Goal: Register for event/course: Register for event/course

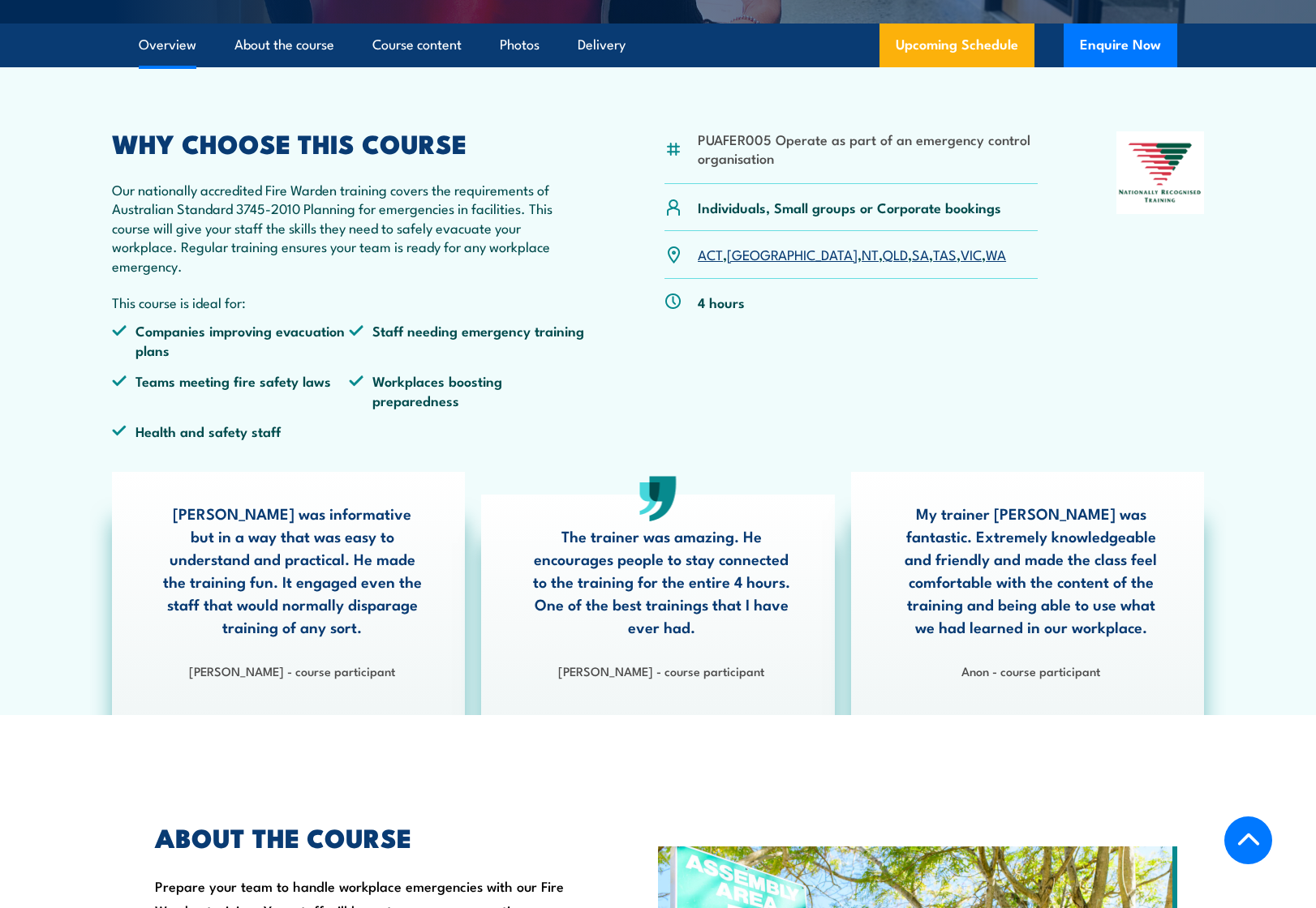
scroll to position [444, 0]
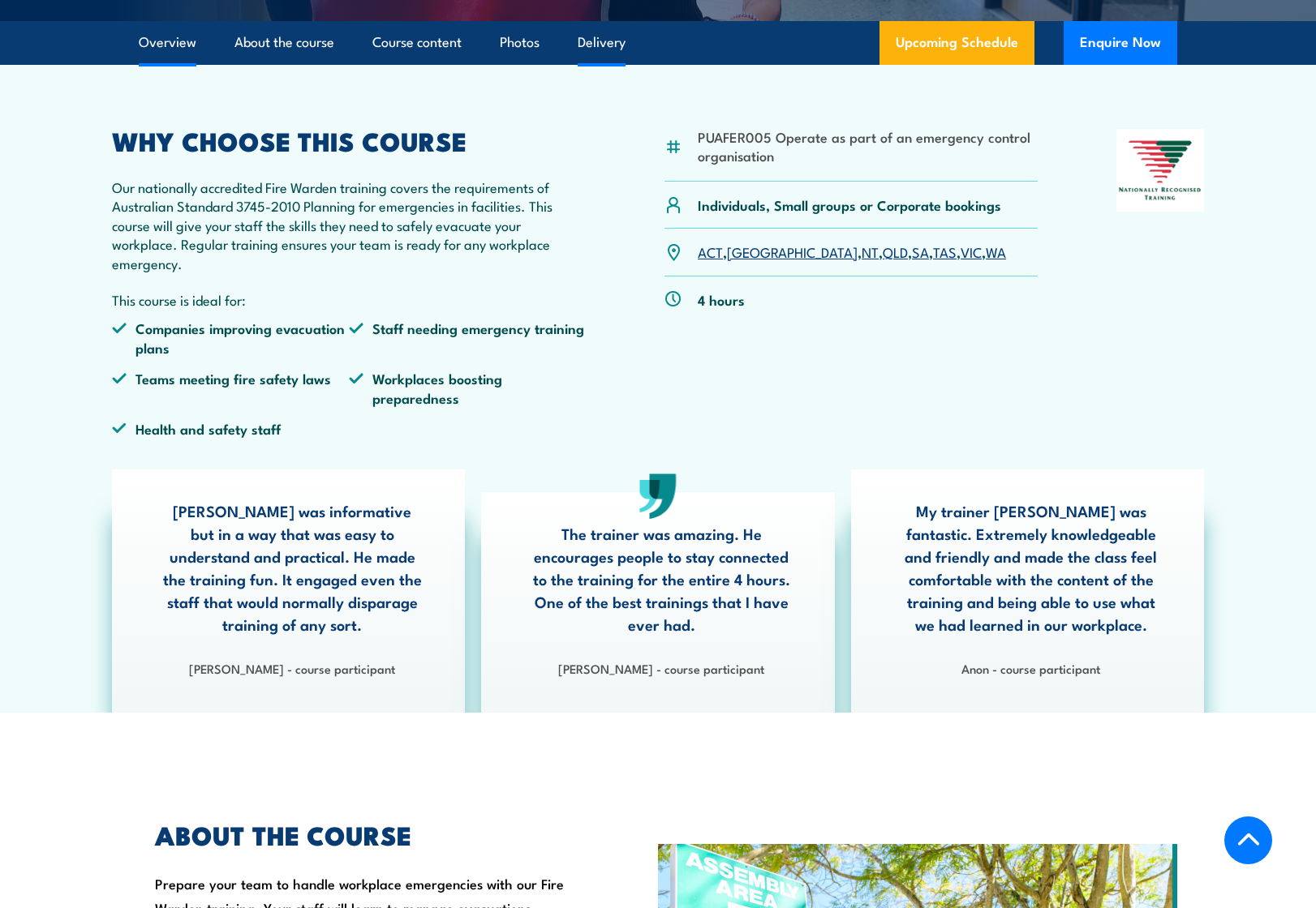
click at [589, 37] on link "Delivery" at bounding box center [601, 42] width 48 height 43
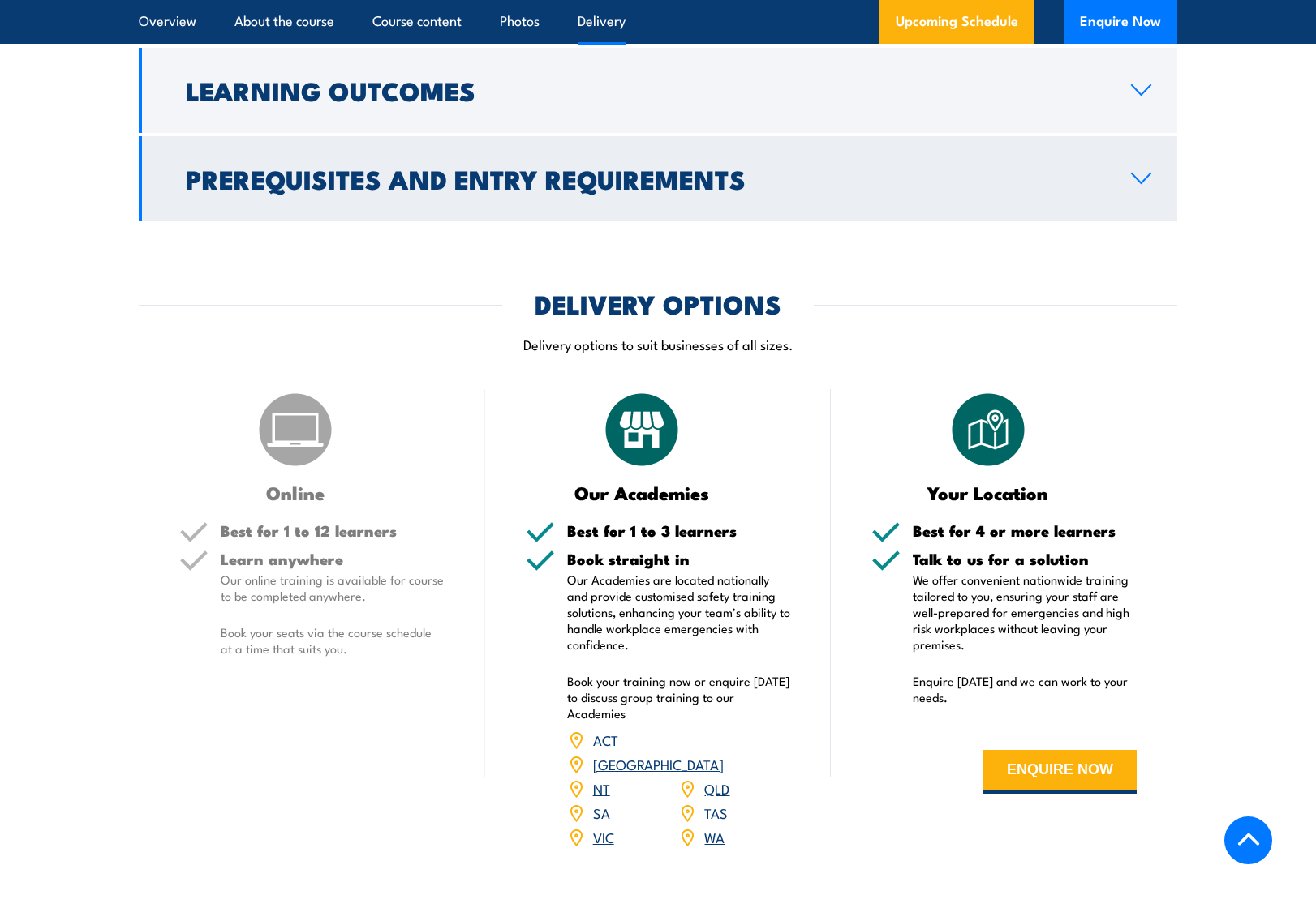
scroll to position [2290, 0]
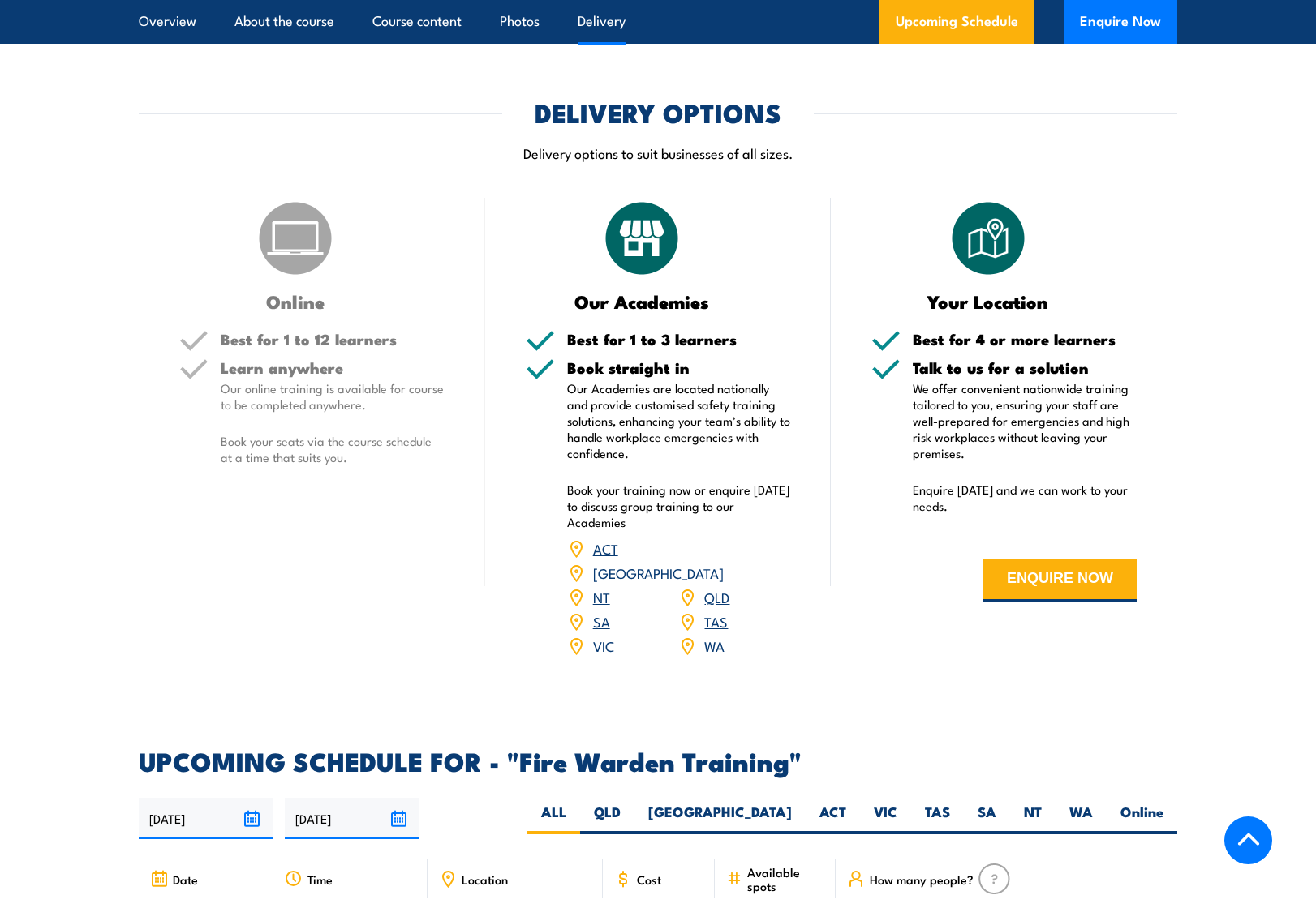
click at [257, 351] on div "Best for 1 to 12 learners" at bounding box center [333, 345] width 224 height 28
click at [307, 391] on p "Our online training is available for course to be completed anywhere." at bounding box center [333, 397] width 224 height 33
drag, startPoint x: 228, startPoint y: 447, endPoint x: 383, endPoint y: 463, distance: 155.8
click at [407, 447] on p "Book your seats via the course schedule at a time that suits you." at bounding box center [333, 448] width 224 height 33
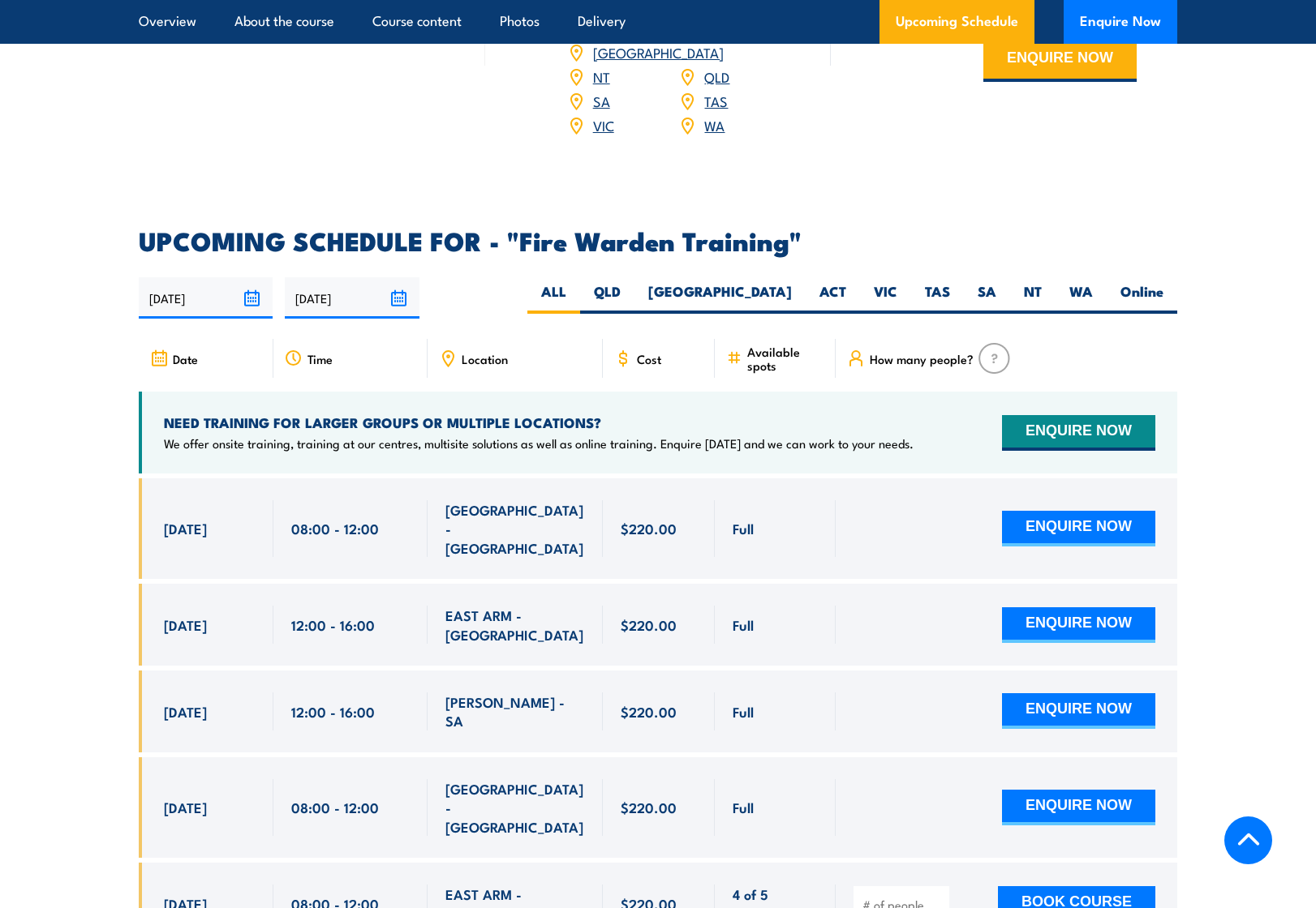
scroll to position [2830, 0]
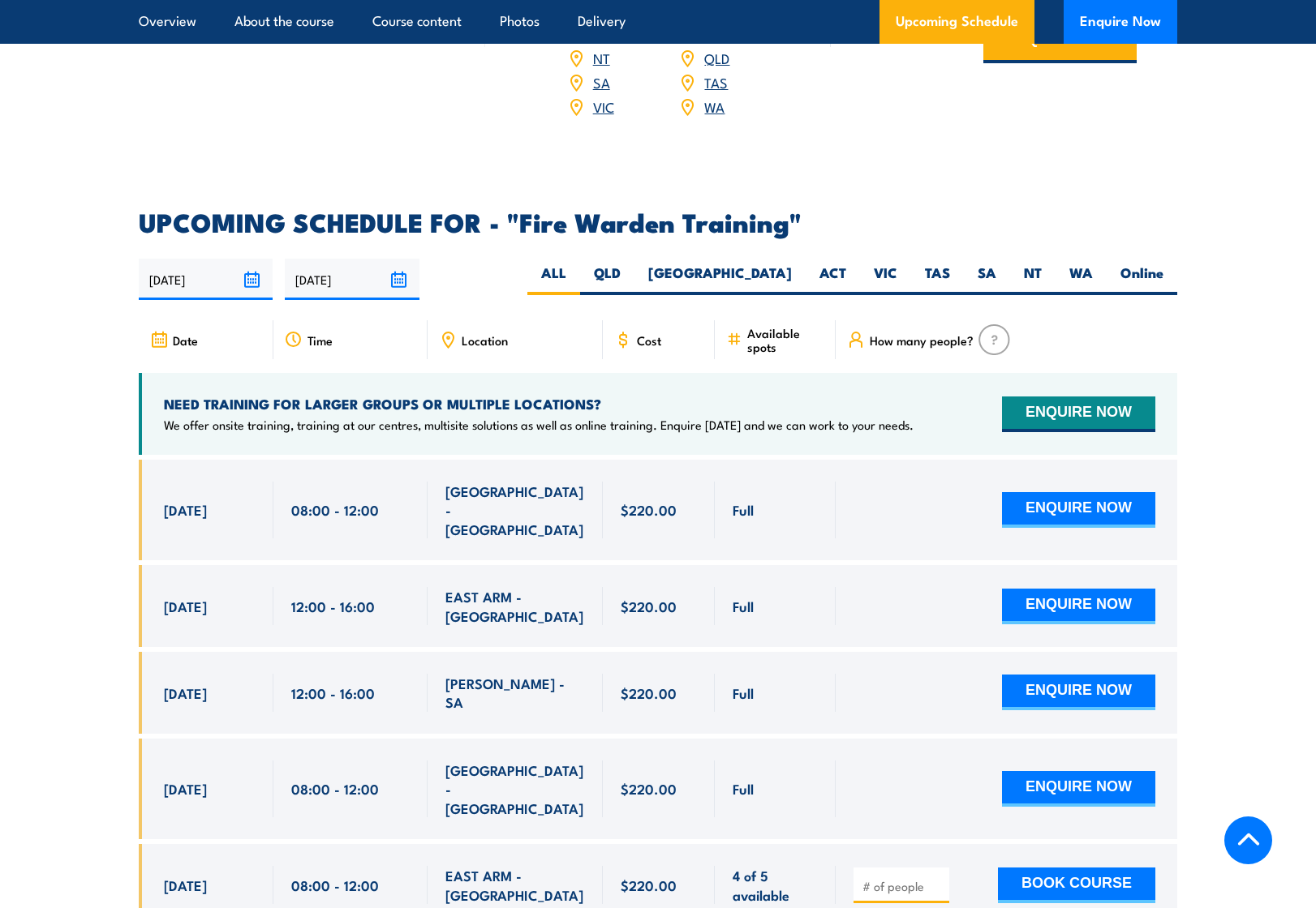
click at [492, 333] on span "Location" at bounding box center [484, 340] width 46 height 14
click at [439, 331] on icon at bounding box center [448, 340] width 18 height 18
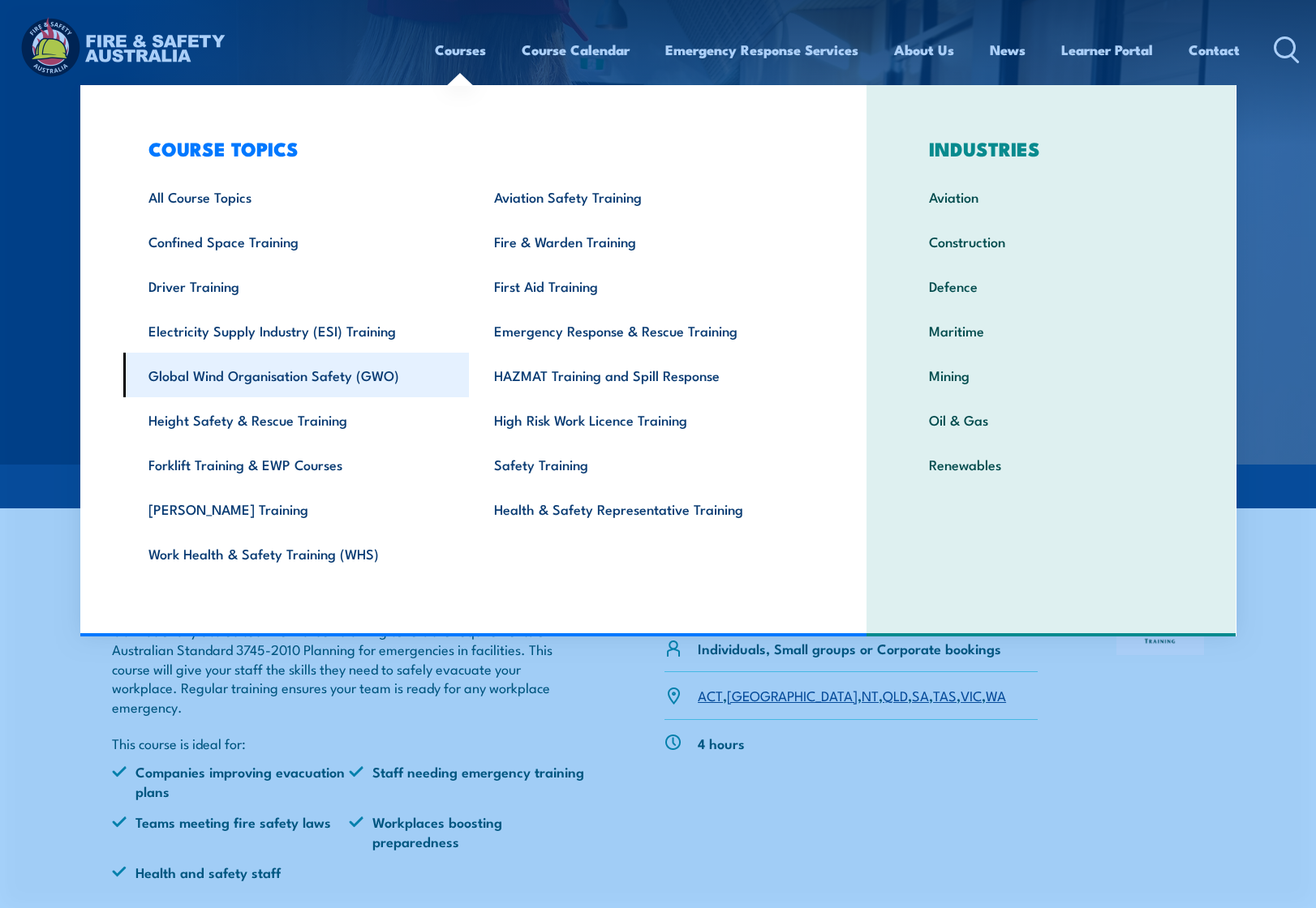
scroll to position [0, 0]
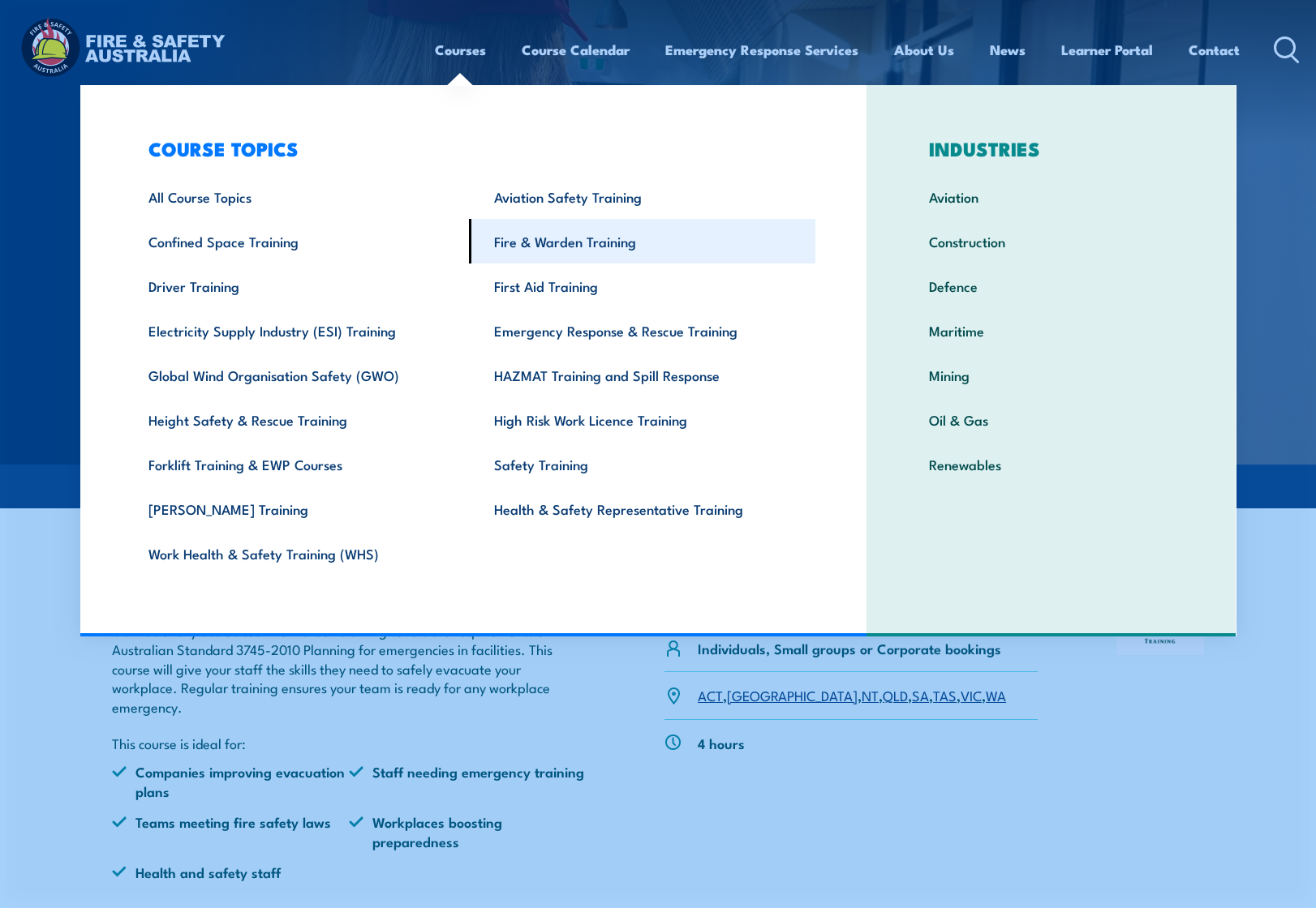
click at [543, 241] on link "Fire & Warden Training" at bounding box center [642, 240] width 346 height 44
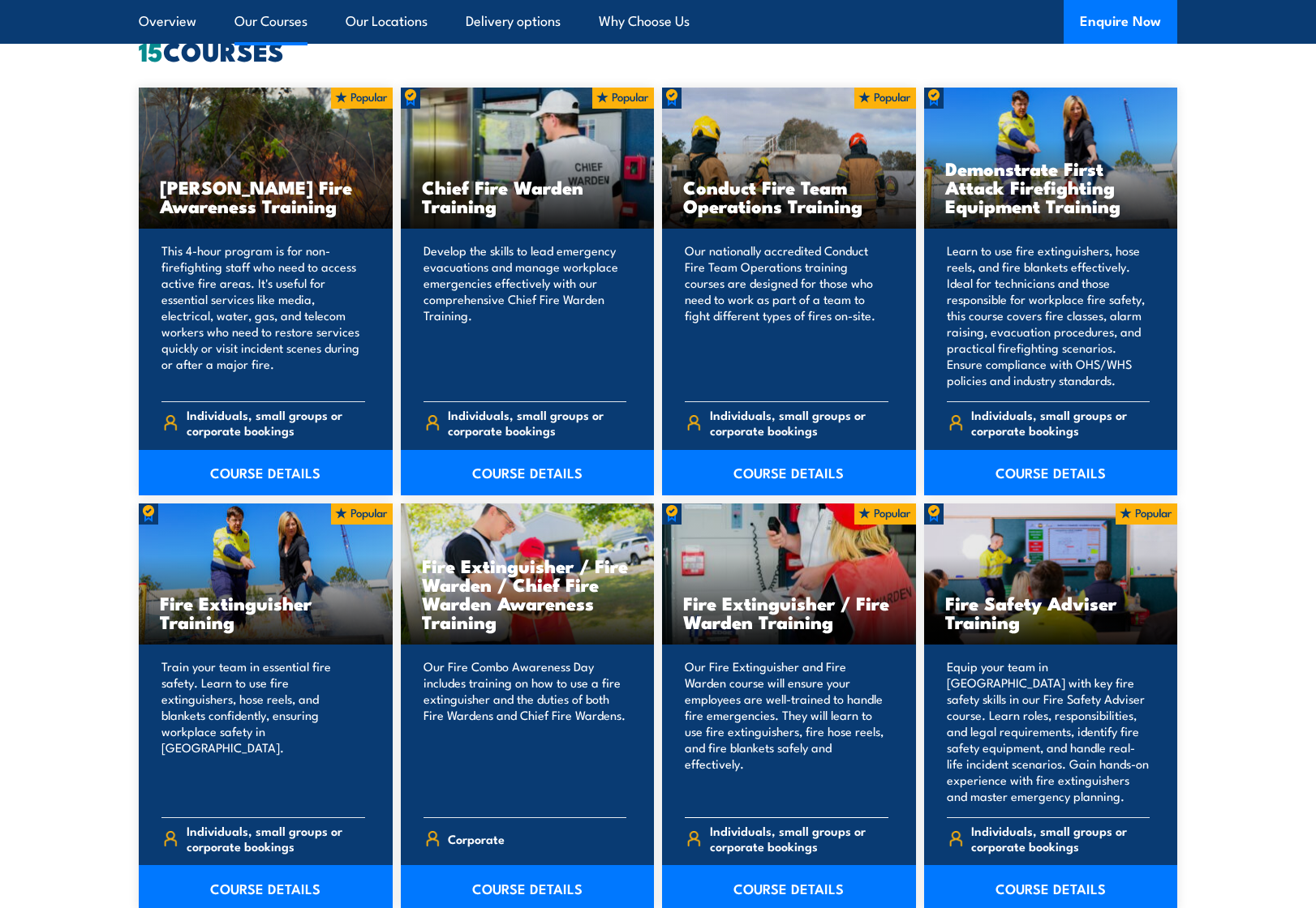
scroll to position [1278, 0]
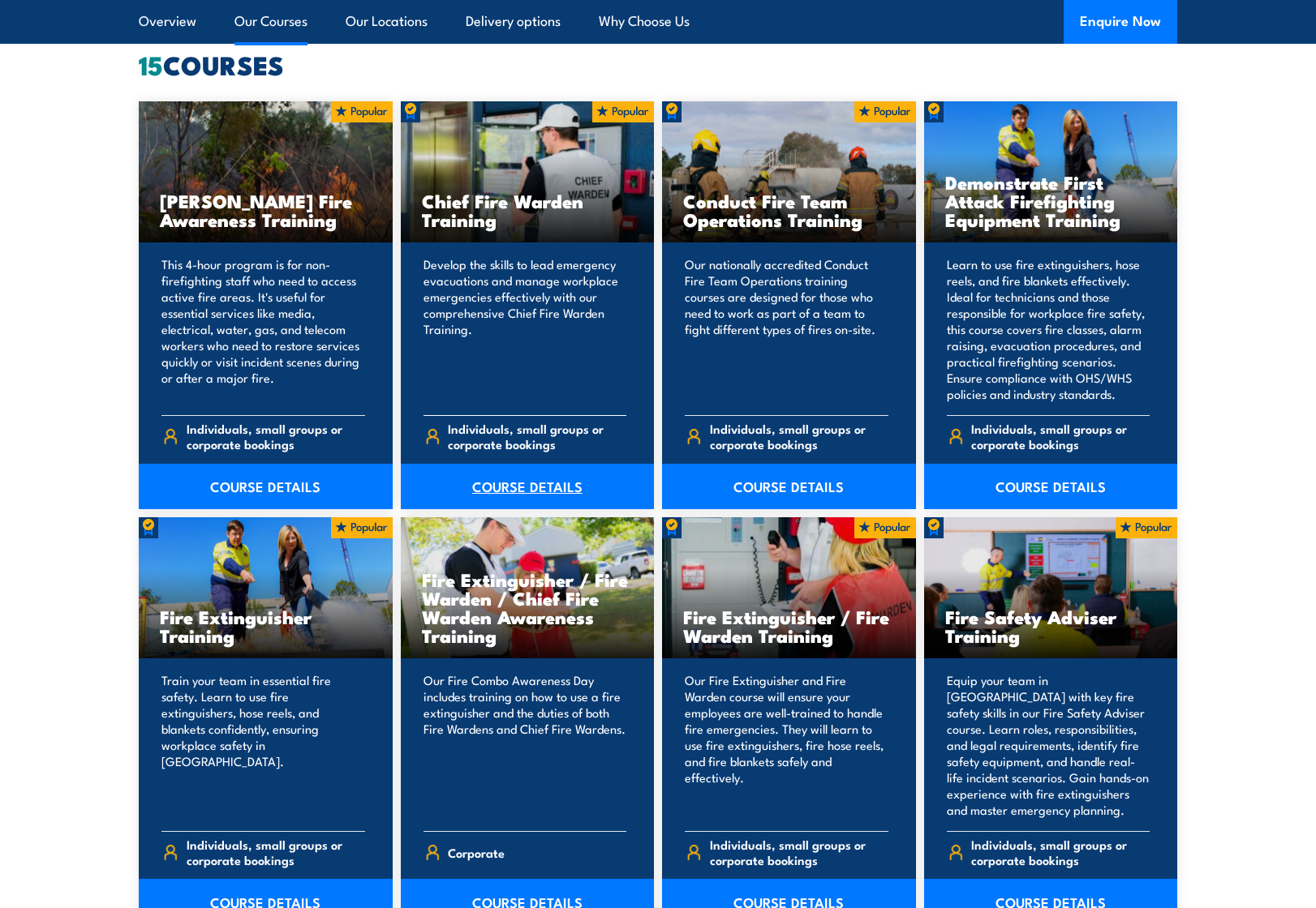
click at [518, 486] on link "COURSE DETAILS" at bounding box center [527, 486] width 254 height 45
click at [543, 486] on link "COURSE DETAILS" at bounding box center [527, 486] width 254 height 45
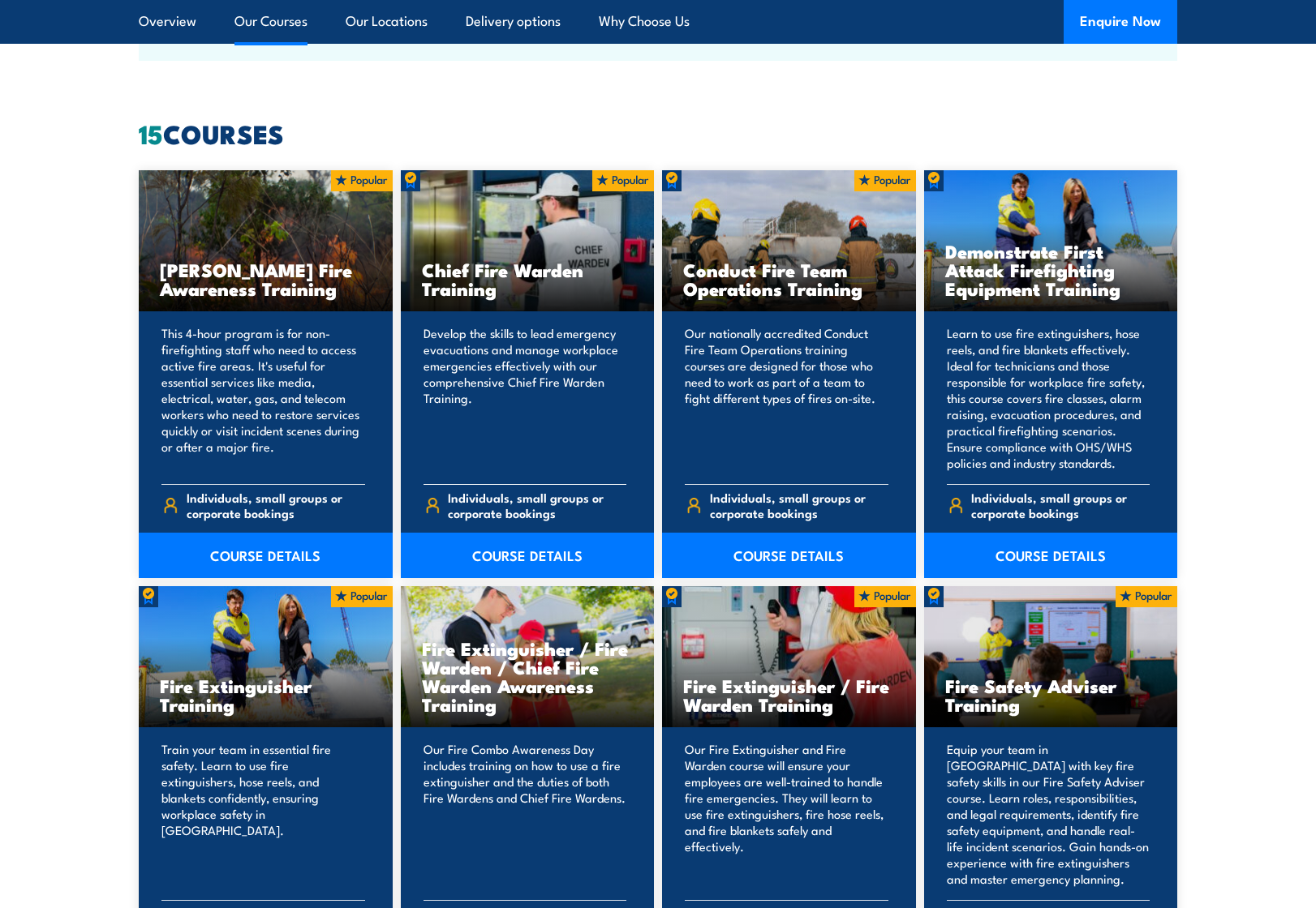
scroll to position [1207, 0]
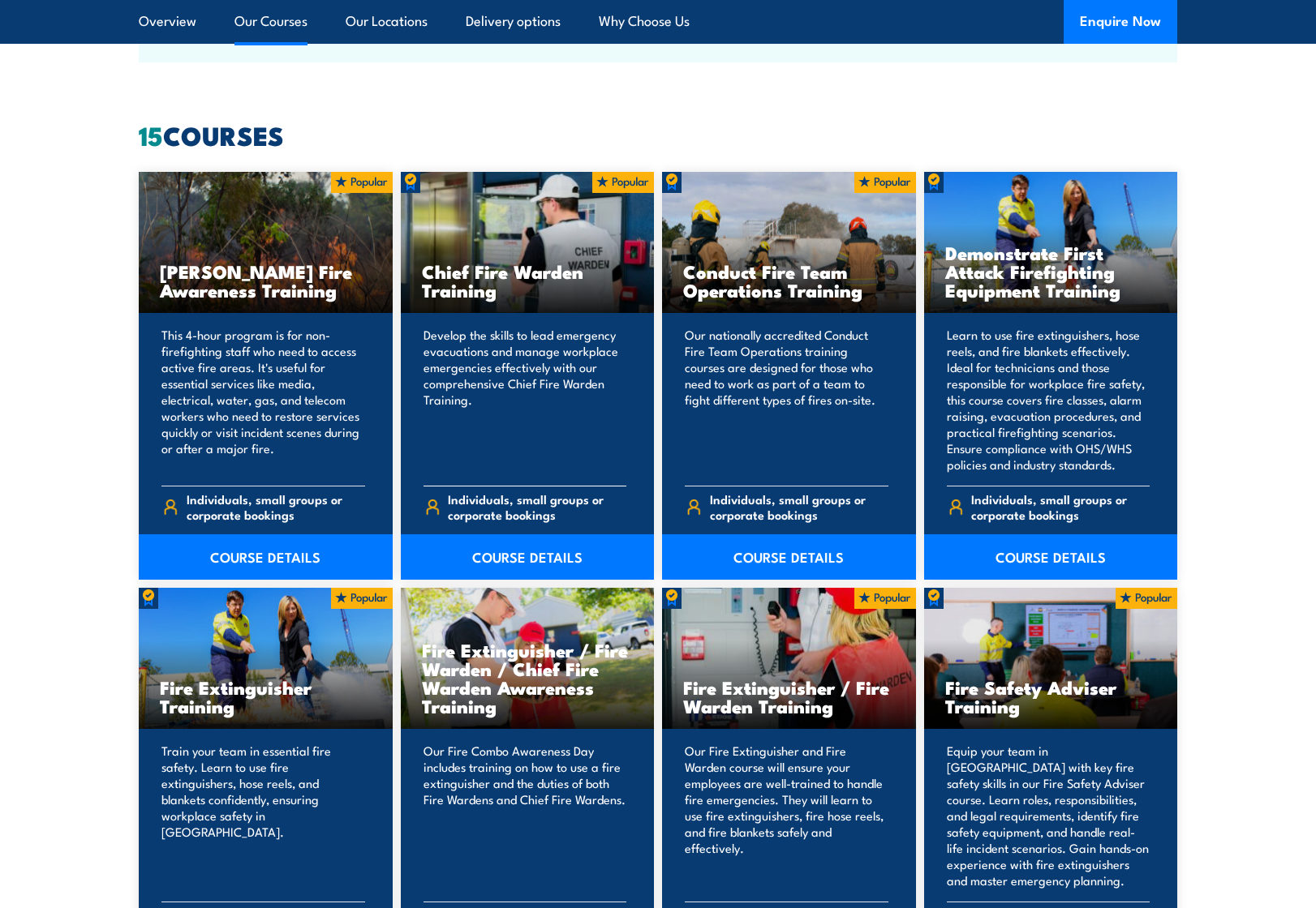
click at [451, 273] on h3 "Chief Fire Warden Training" at bounding box center [528, 280] width 212 height 37
click at [509, 499] on span "Individuals, small groups or corporate bookings" at bounding box center [536, 507] width 178 height 31
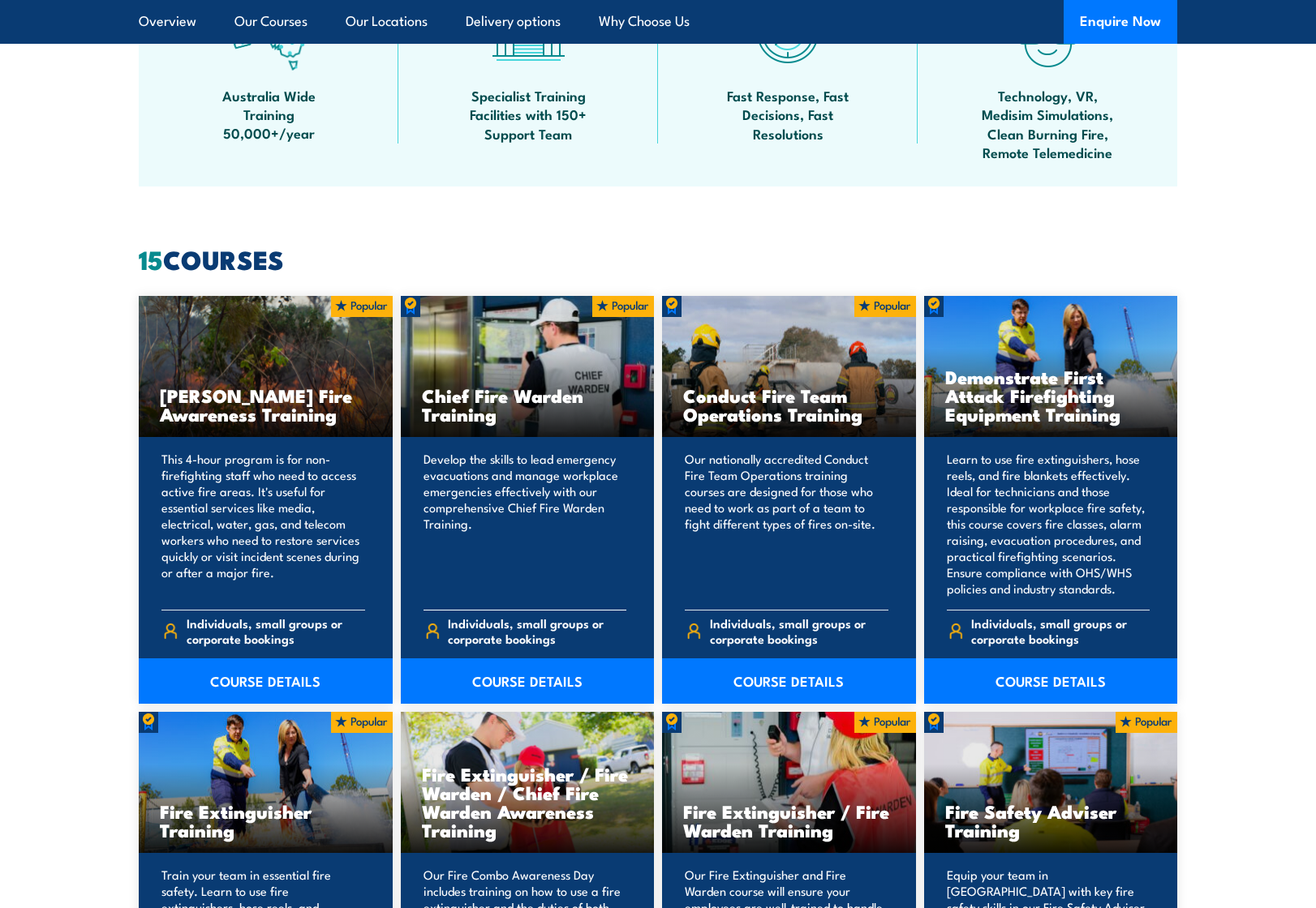
scroll to position [1081, 0]
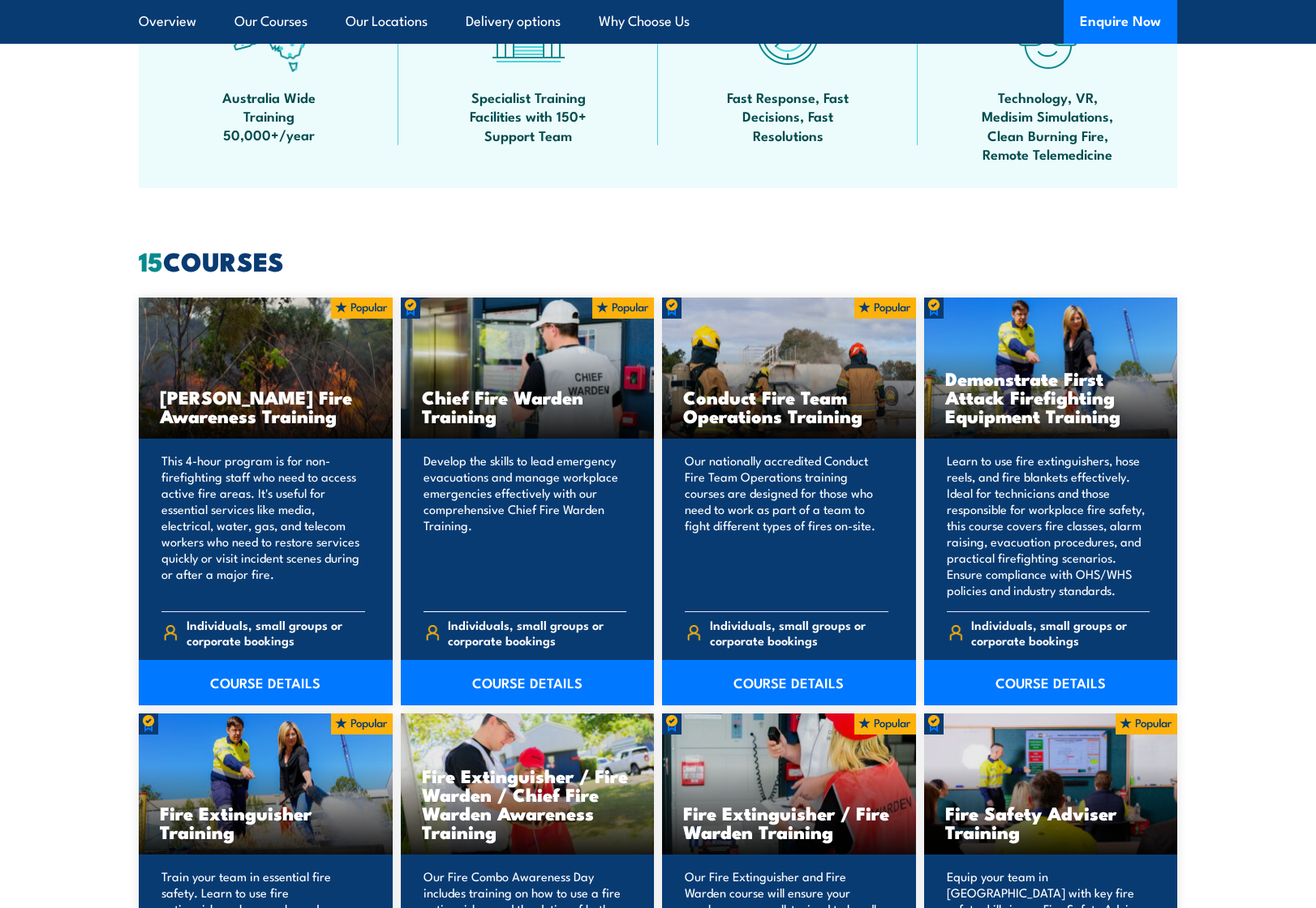
click at [526, 422] on h3 "Chief Fire Warden Training" at bounding box center [528, 406] width 212 height 37
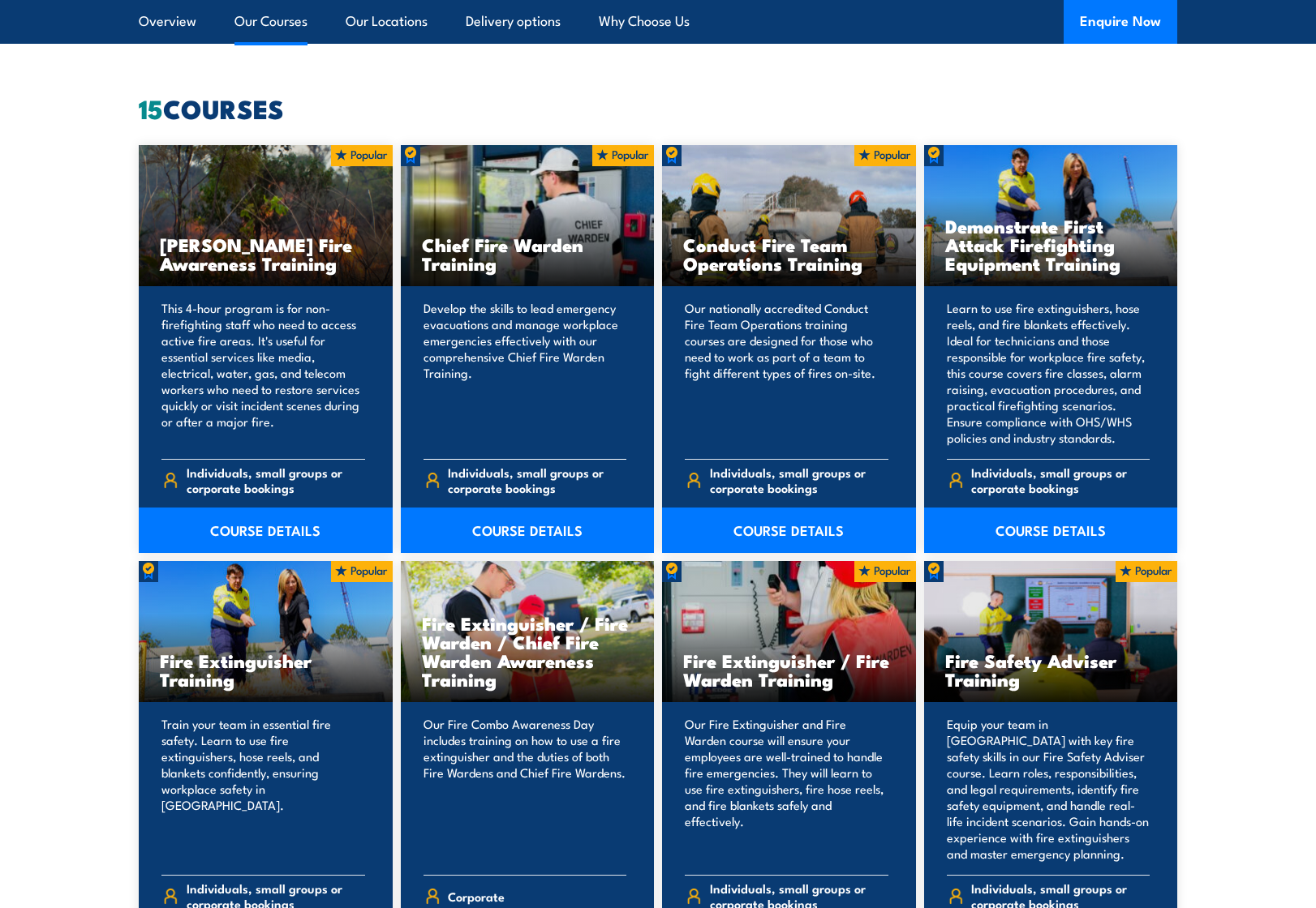
scroll to position [1259, 0]
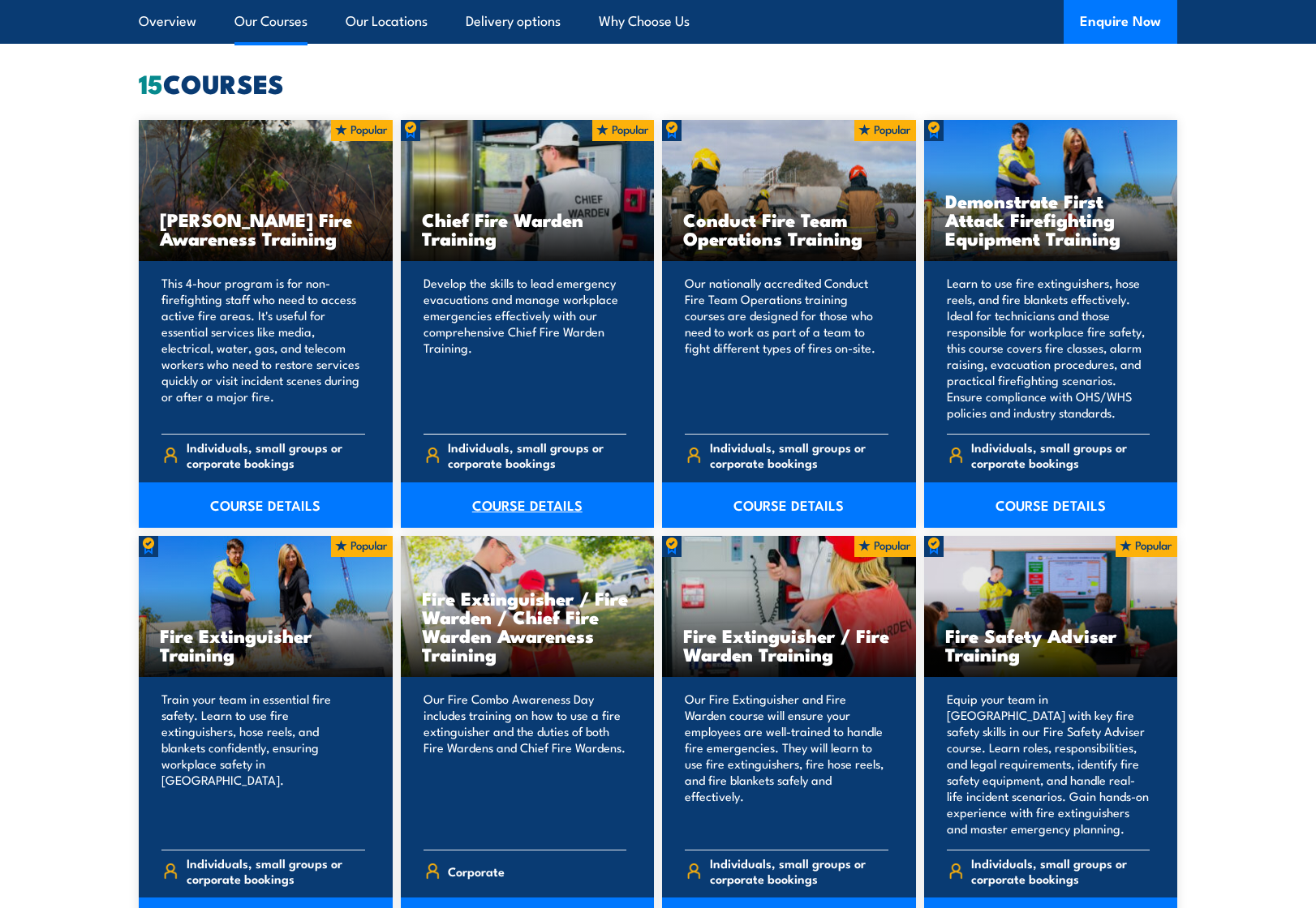
click at [540, 505] on link "COURSE DETAILS" at bounding box center [527, 505] width 254 height 45
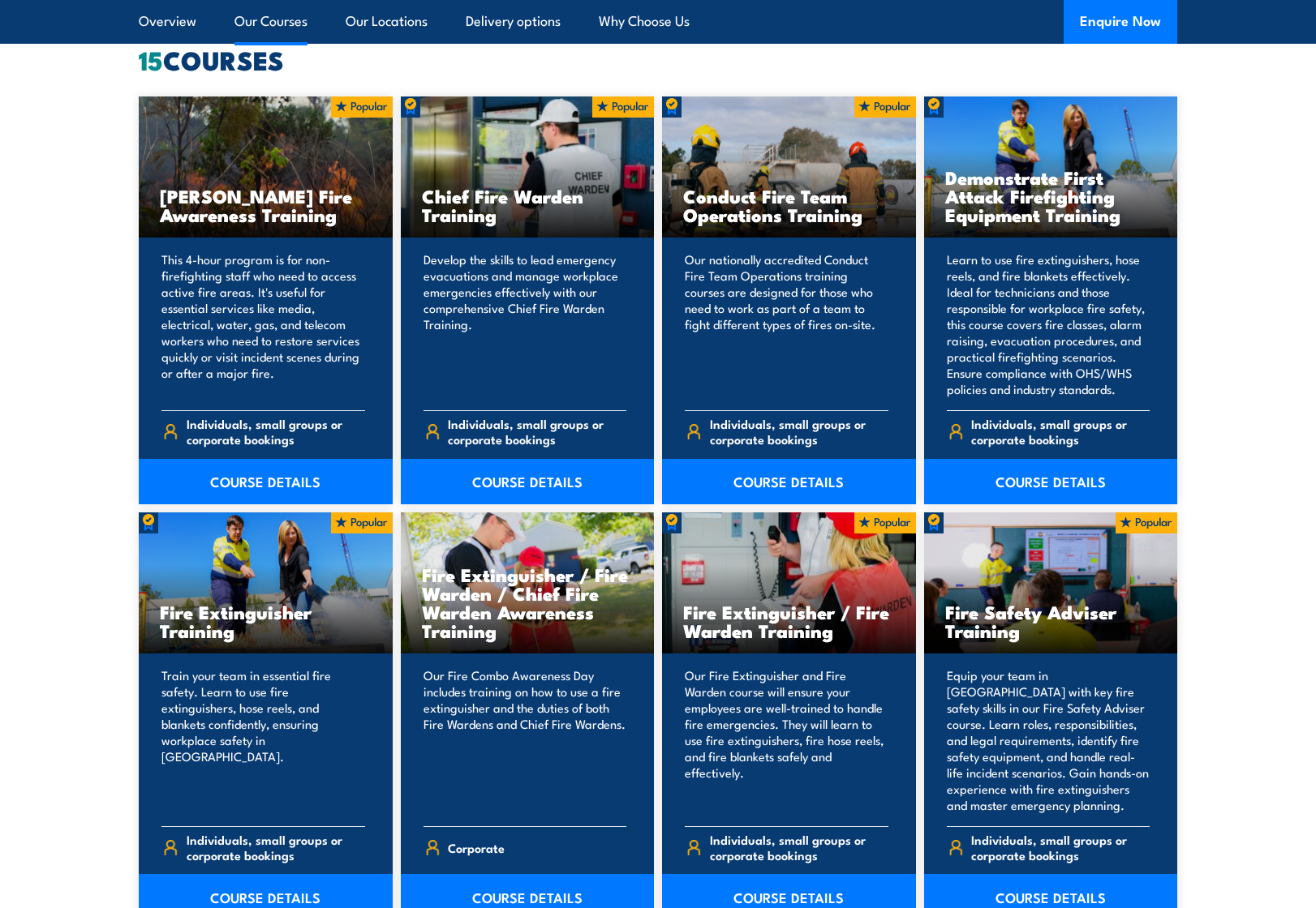
scroll to position [1296, 0]
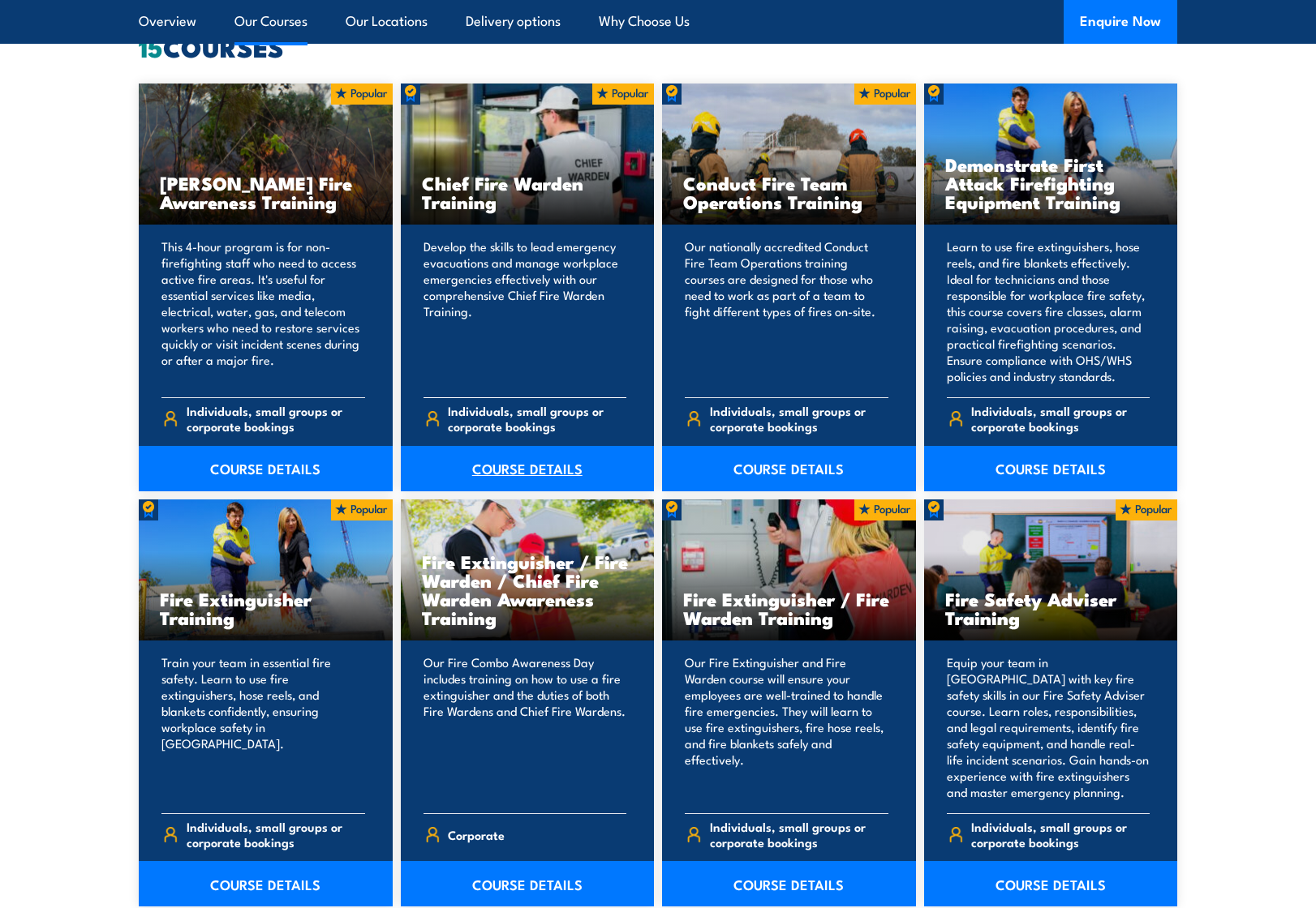
click at [526, 469] on link "COURSE DETAILS" at bounding box center [527, 469] width 254 height 45
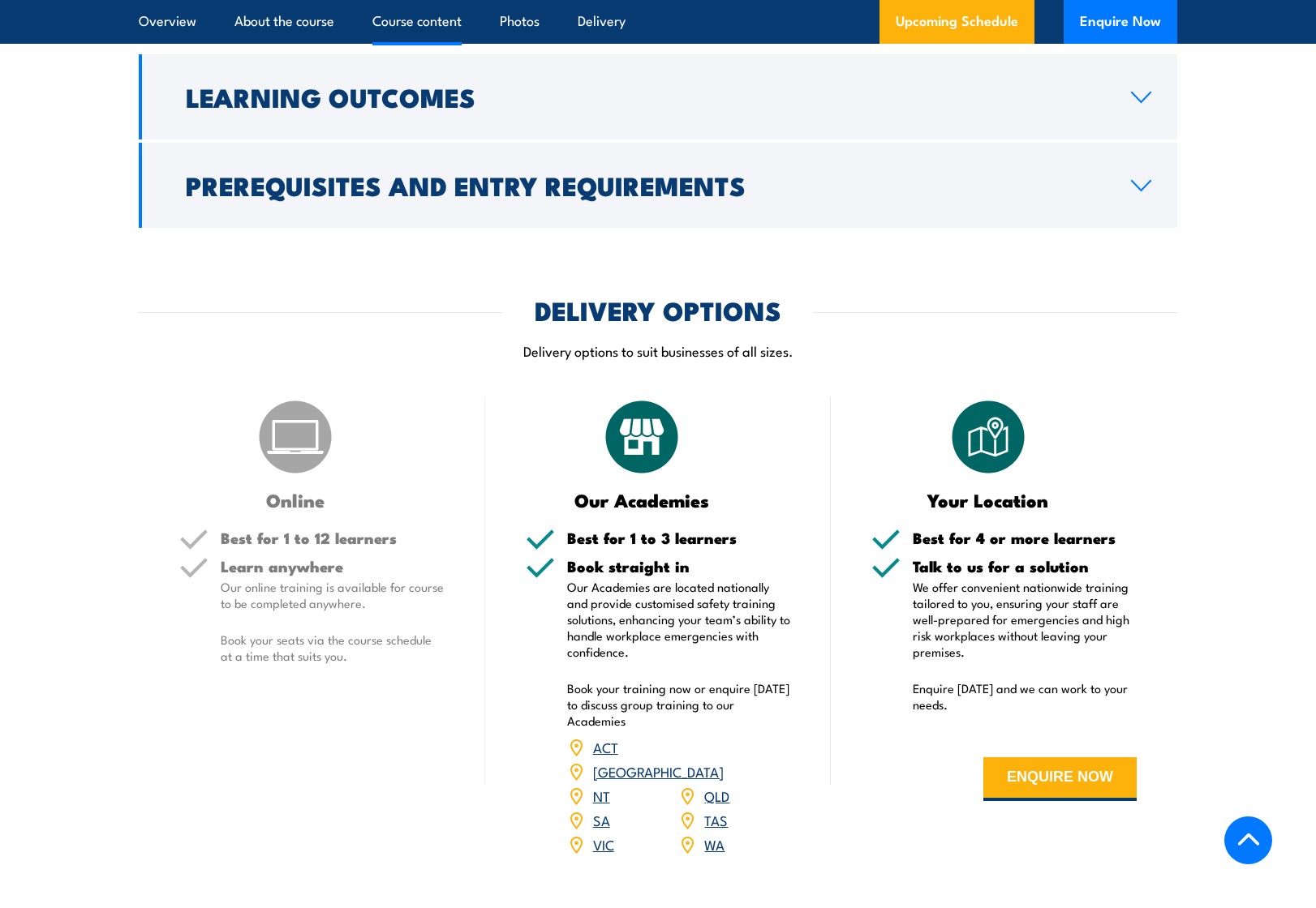
scroll to position [1969, 0]
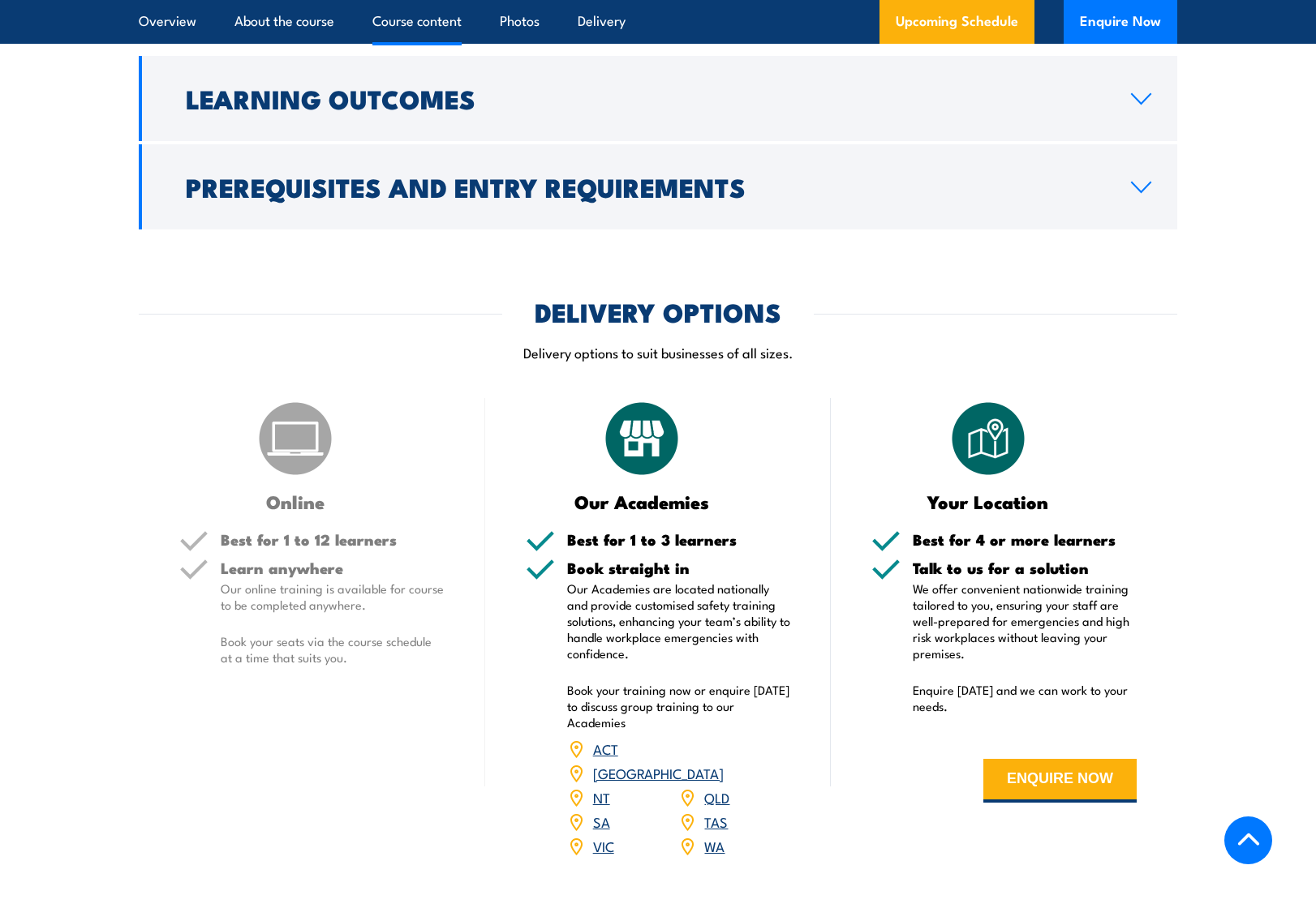
click at [723, 763] on link "NSW" at bounding box center [658, 773] width 130 height 20
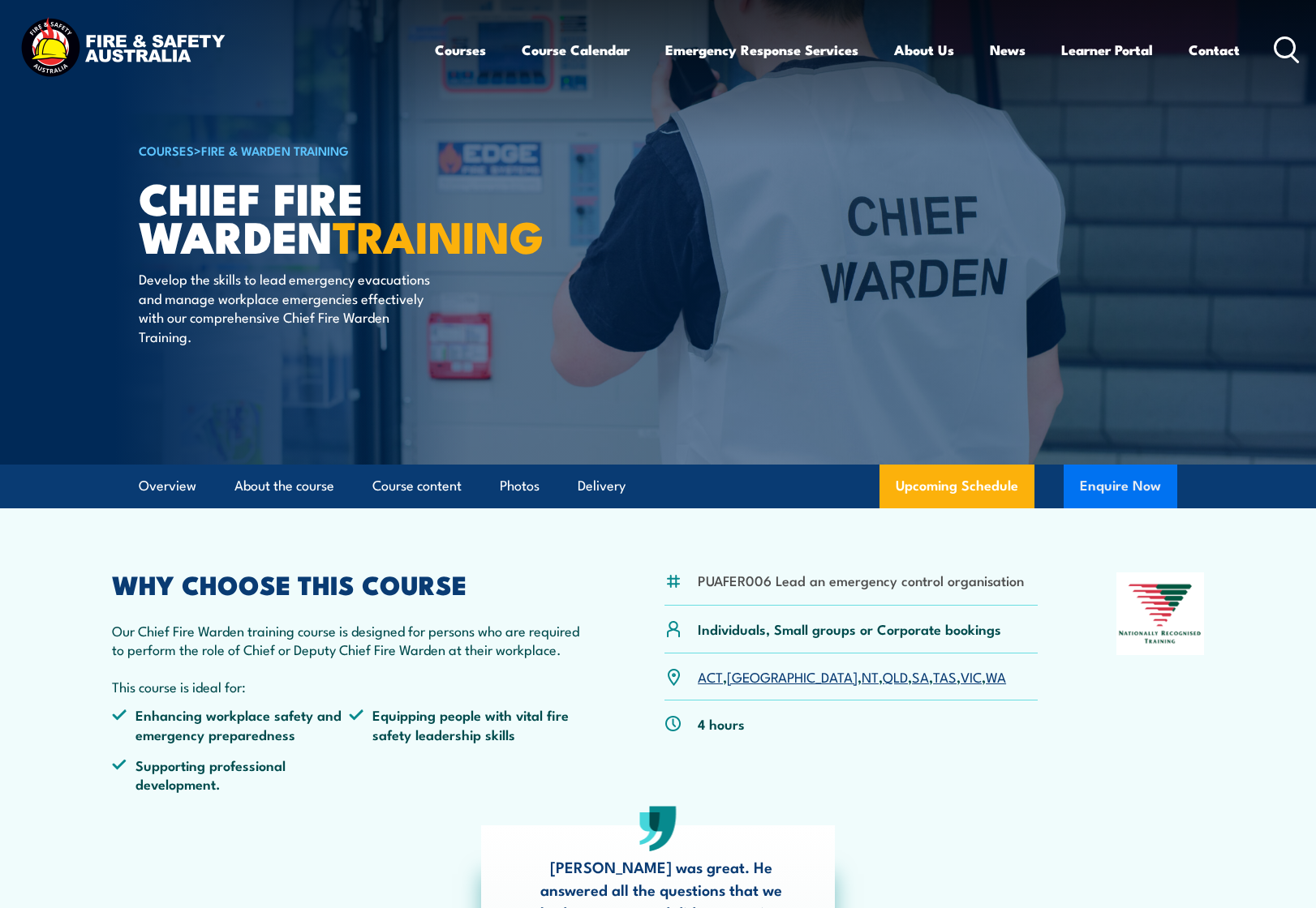
click at [1104, 482] on button "Enquire Now" at bounding box center [1121, 486] width 114 height 43
click at [176, 484] on link "Overview" at bounding box center [167, 486] width 58 height 43
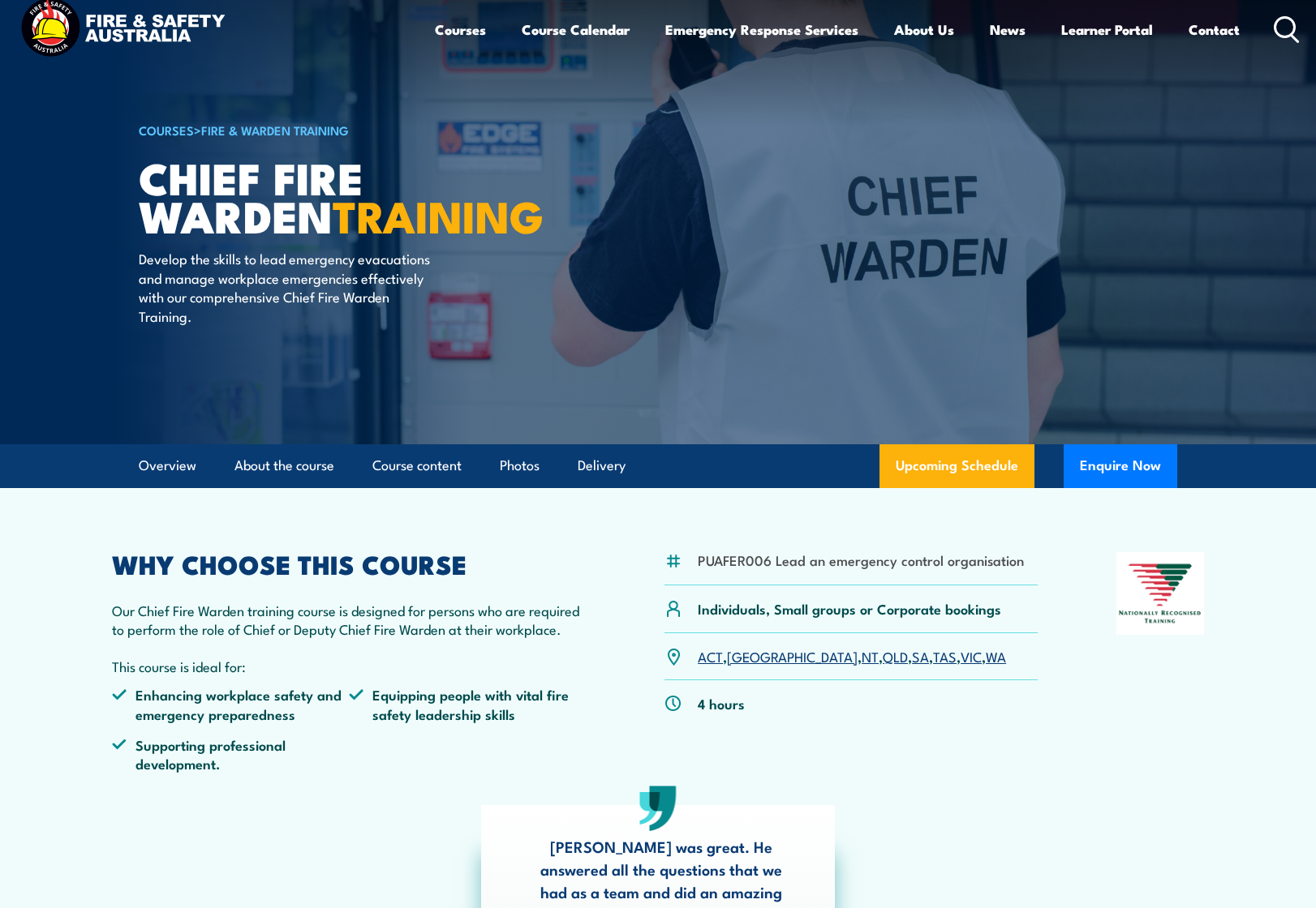
scroll to position [17, 0]
